Goal: Information Seeking & Learning: Check status

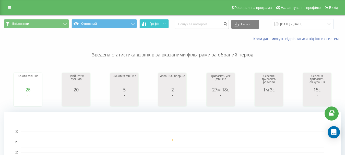
click at [153, 23] on span "Графік" at bounding box center [154, 24] width 10 height 4
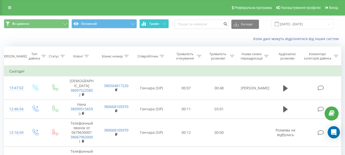
click at [153, 23] on span "Графік" at bounding box center [154, 24] width 10 height 4
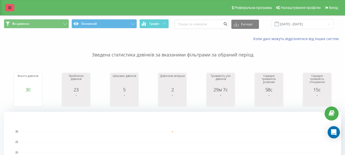
click at [8, 7] on link at bounding box center [9, 7] width 9 height 7
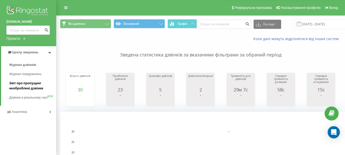
click at [33, 84] on span "Звіт про пропущені необроблені дзвінки" at bounding box center [31, 86] width 44 height 10
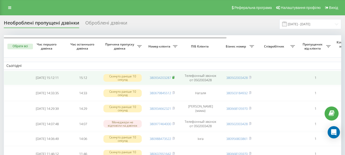
click at [174, 78] on icon at bounding box center [173, 77] width 2 height 3
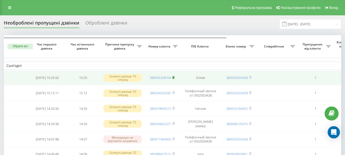
click at [173, 78] on rect at bounding box center [173, 78] width 2 height 2
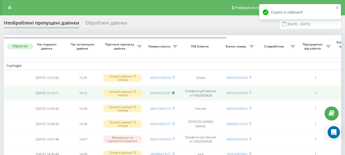
click at [174, 92] on rect at bounding box center [173, 93] width 2 height 2
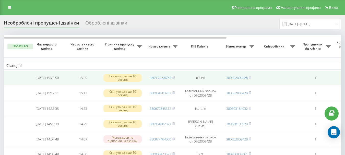
scroll to position [26, 0]
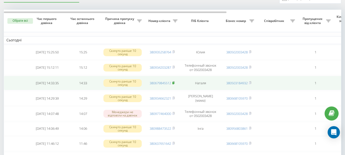
click at [173, 82] on icon at bounding box center [173, 82] width 2 height 3
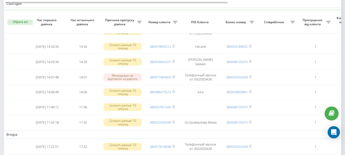
scroll to position [77, 0]
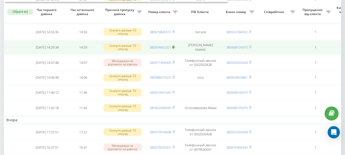
click at [173, 46] on rect at bounding box center [173, 47] width 2 height 2
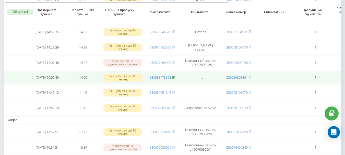
click at [174, 76] on icon at bounding box center [173, 77] width 2 height 3
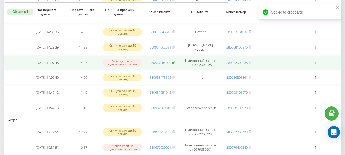
click at [174, 61] on icon at bounding box center [173, 62] width 2 height 2
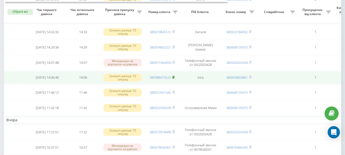
click at [174, 77] on rect at bounding box center [173, 77] width 2 height 2
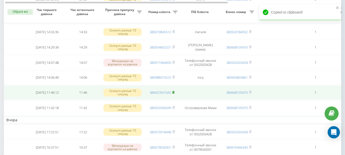
click at [173, 92] on icon at bounding box center [173, 92] width 2 height 2
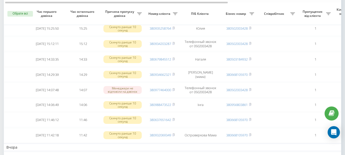
scroll to position [0, 0]
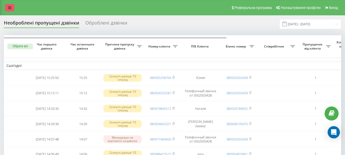
click at [12, 6] on link at bounding box center [9, 7] width 9 height 7
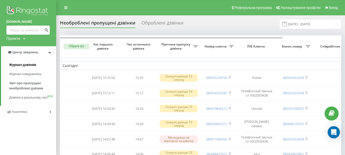
click at [30, 64] on span "Журнал дзвінків" at bounding box center [22, 64] width 27 height 5
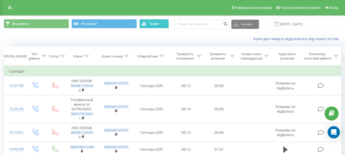
click at [164, 24] on icon at bounding box center [165, 24] width 4 height 2
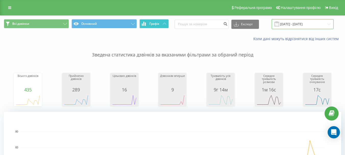
click at [292, 23] on input "[DATE] - [DATE]" at bounding box center [302, 24] width 62 height 10
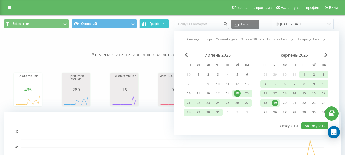
click at [276, 102] on div "19" at bounding box center [274, 102] width 7 height 7
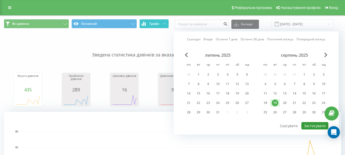
click at [309, 125] on button "Застосувати" at bounding box center [314, 125] width 27 height 7
type input "19.08.2025 - 19.08.2025"
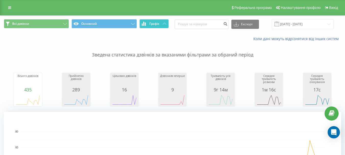
click at [163, 23] on icon at bounding box center [165, 24] width 4 height 2
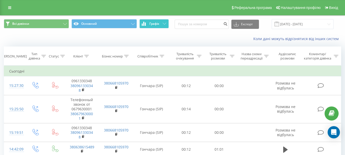
click at [163, 23] on icon at bounding box center [165, 24] width 4 height 2
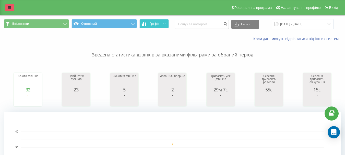
click at [7, 4] on link at bounding box center [9, 7] width 9 height 7
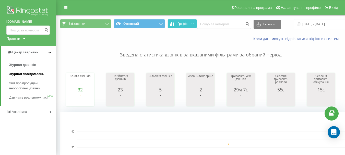
click at [23, 76] on span "Журнал повідомлень" at bounding box center [26, 73] width 35 height 5
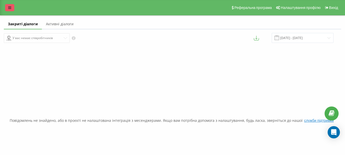
click at [8, 9] on link at bounding box center [9, 7] width 9 height 7
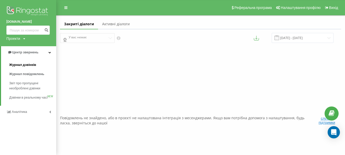
click at [23, 63] on span "Журнал дзвінків" at bounding box center [22, 64] width 27 height 5
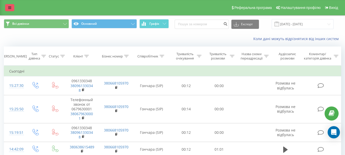
click at [9, 5] on link at bounding box center [9, 7] width 9 height 7
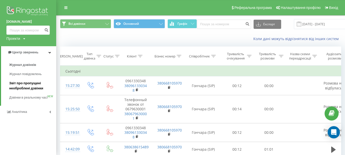
click at [26, 83] on span "Звіт про пропущені необроблені дзвінки" at bounding box center [31, 86] width 44 height 10
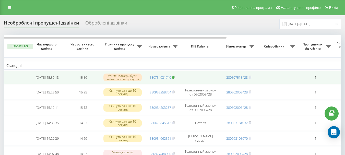
click at [174, 77] on rect at bounding box center [173, 77] width 2 height 2
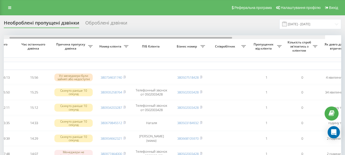
scroll to position [0, 32]
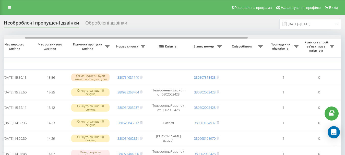
drag, startPoint x: 181, startPoint y: 38, endPoint x: 202, endPoint y: 44, distance: 22.0
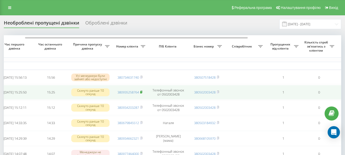
click at [142, 92] on icon at bounding box center [141, 92] width 2 height 2
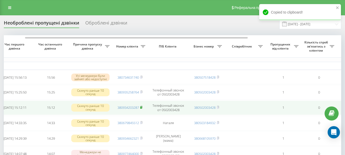
click at [141, 108] on rect at bounding box center [141, 107] width 2 height 2
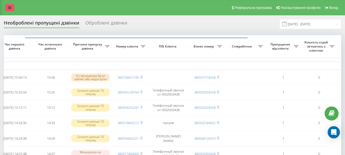
click at [10, 5] on link at bounding box center [9, 7] width 9 height 7
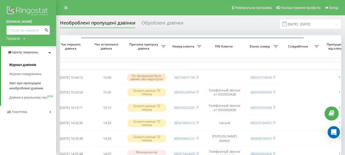
click at [23, 66] on span "Журнал дзвінків" at bounding box center [22, 64] width 27 height 5
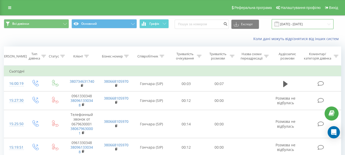
click at [327, 23] on input "[DATE] - [DATE]" at bounding box center [302, 24] width 62 height 10
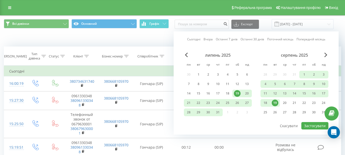
click at [272, 103] on div "19" at bounding box center [274, 102] width 7 height 7
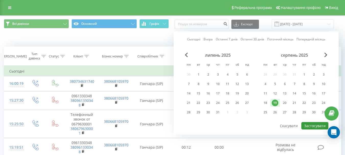
click at [315, 126] on button "Застосувати" at bounding box center [314, 125] width 27 height 7
type input "[DATE] - [DATE]"
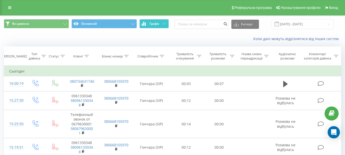
click at [159, 24] on span "Графік" at bounding box center [154, 24] width 10 height 4
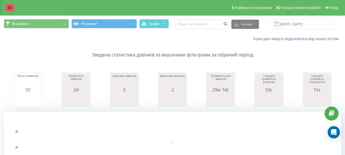
click at [10, 7] on icon at bounding box center [9, 8] width 3 height 4
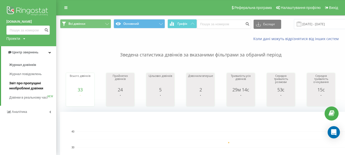
click at [26, 86] on span "Звіт про пропущені необроблені дзвінки" at bounding box center [31, 86] width 44 height 10
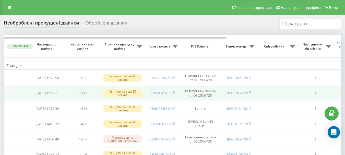
click at [189, 90] on td "Телефонный звонок от 0502003428" at bounding box center [200, 93] width 41 height 14
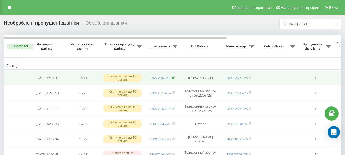
click at [174, 77] on icon at bounding box center [173, 77] width 2 height 2
